Goal: Task Accomplishment & Management: Manage account settings

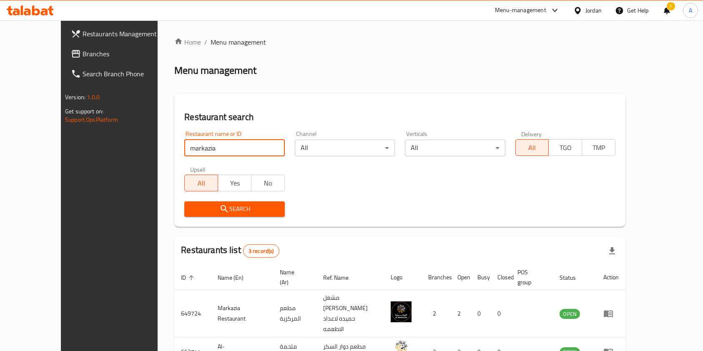
click at [203, 140] on input "markazia" at bounding box center [234, 148] width 100 height 17
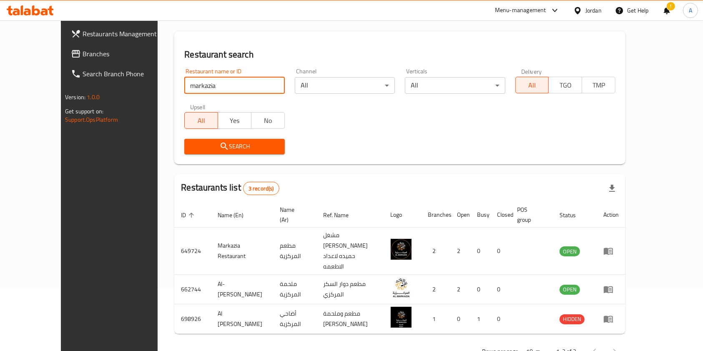
click at [203, 91] on input "markazia" at bounding box center [234, 85] width 100 height 17
type input "t"
type input "the cake shop"
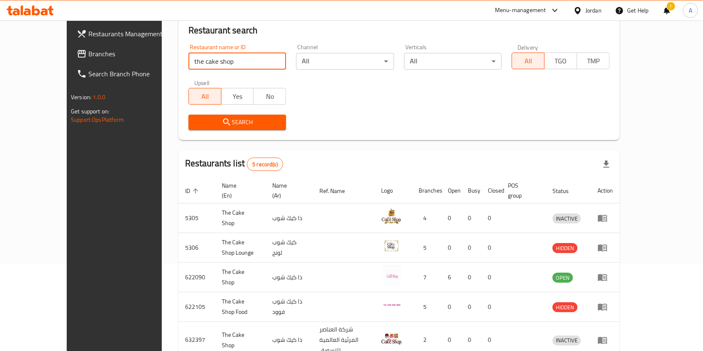
scroll to position [93, 0]
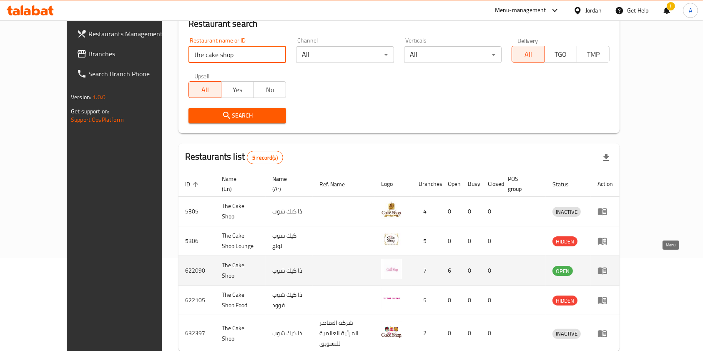
click at [607, 265] on icon "enhanced table" at bounding box center [602, 270] width 10 height 10
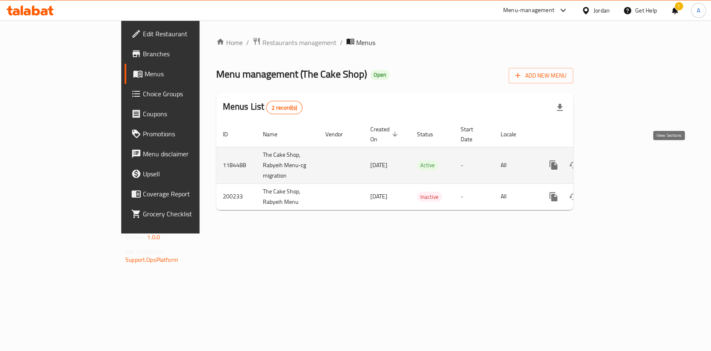
click at [619, 160] on icon "enhanced table" at bounding box center [614, 165] width 10 height 10
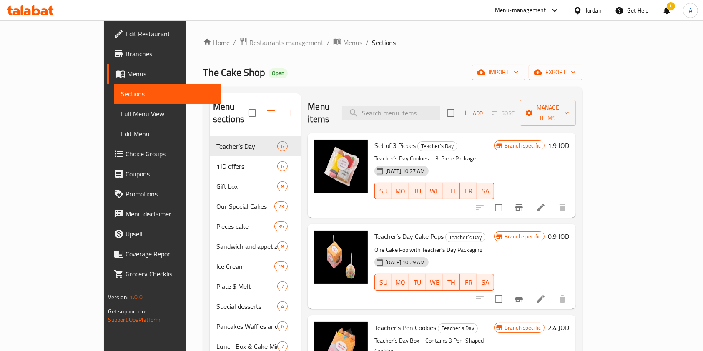
click at [523, 204] on icon "Branch-specific-item" at bounding box center [519, 207] width 8 height 7
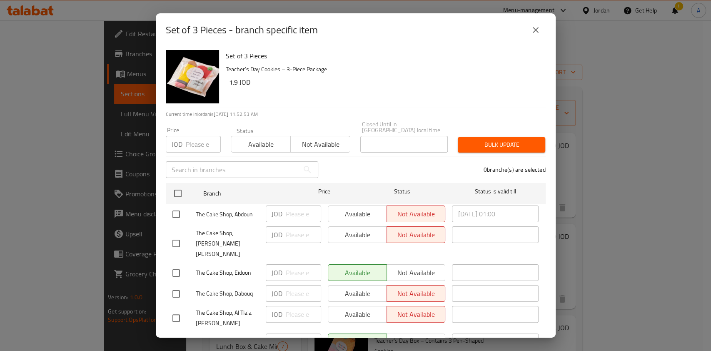
click at [533, 33] on icon "close" at bounding box center [536, 30] width 10 height 10
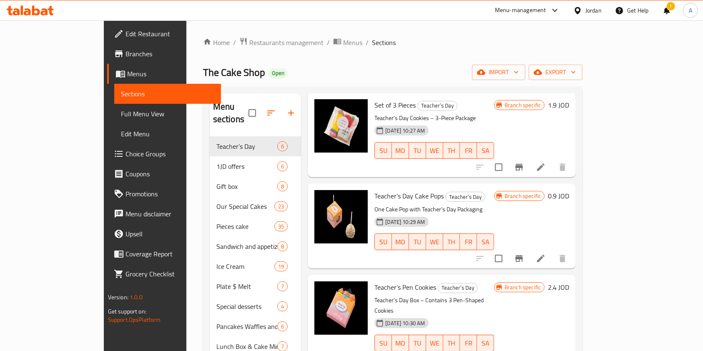
scroll to position [52, 0]
